Goal: Find specific page/section: Find specific page/section

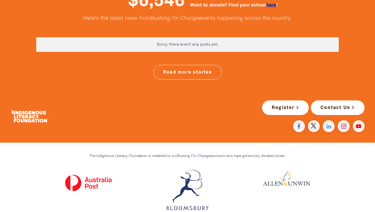
scroll to position [1383, 0]
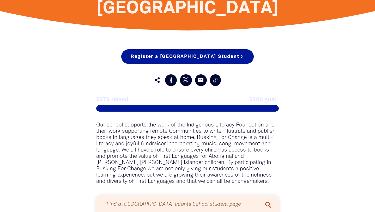
scroll to position [248, 0]
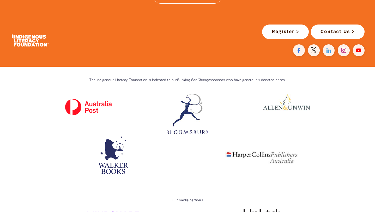
scroll to position [1470, 0]
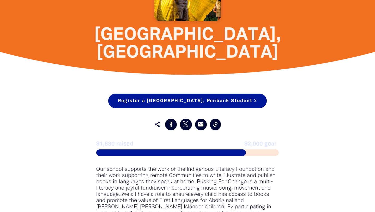
scroll to position [221, 0]
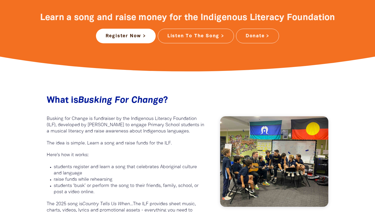
scroll to position [1470, 0]
